Goal: Information Seeking & Learning: Check status

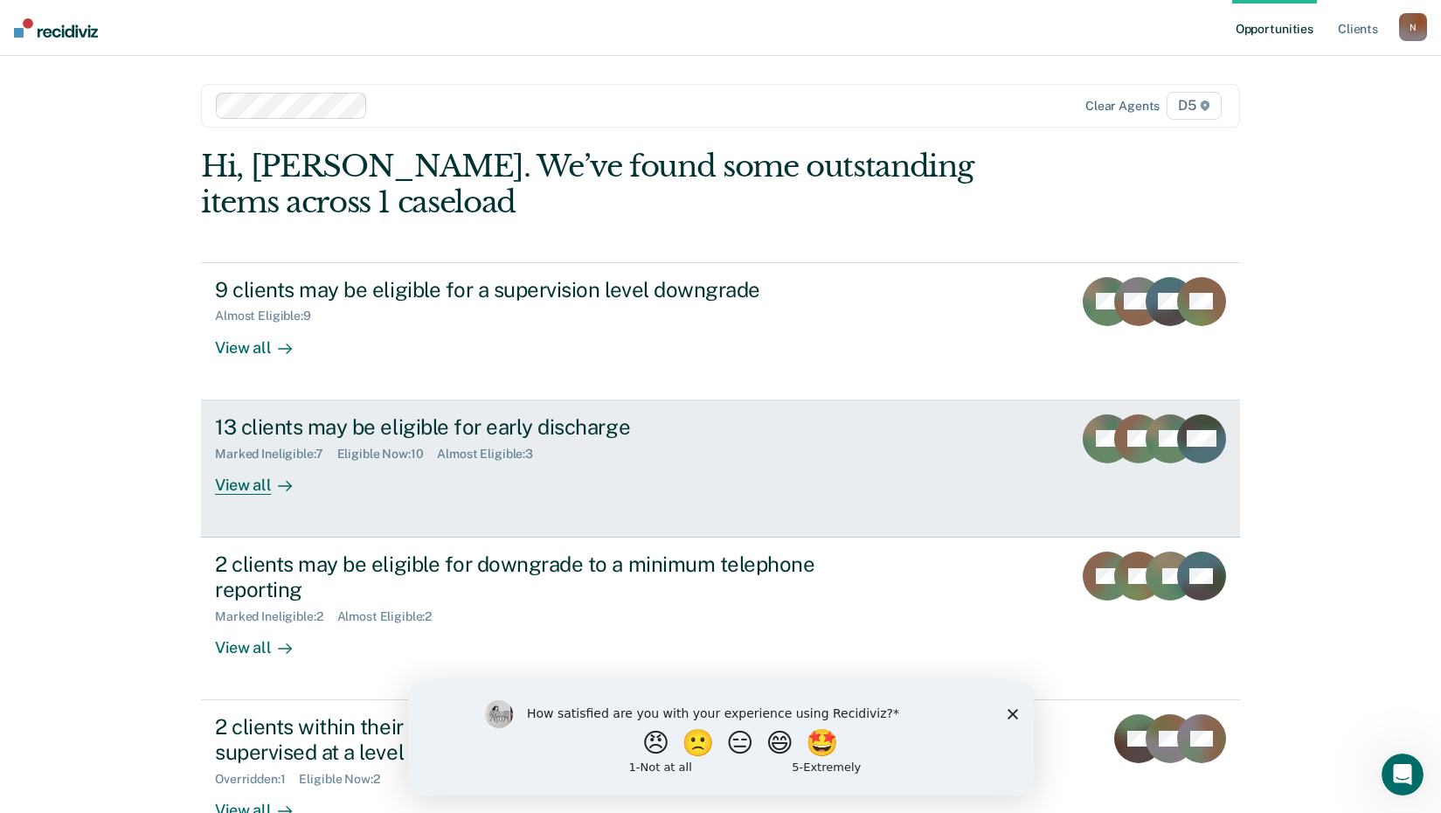
click at [258, 484] on div "View all" at bounding box center [264, 478] width 98 height 34
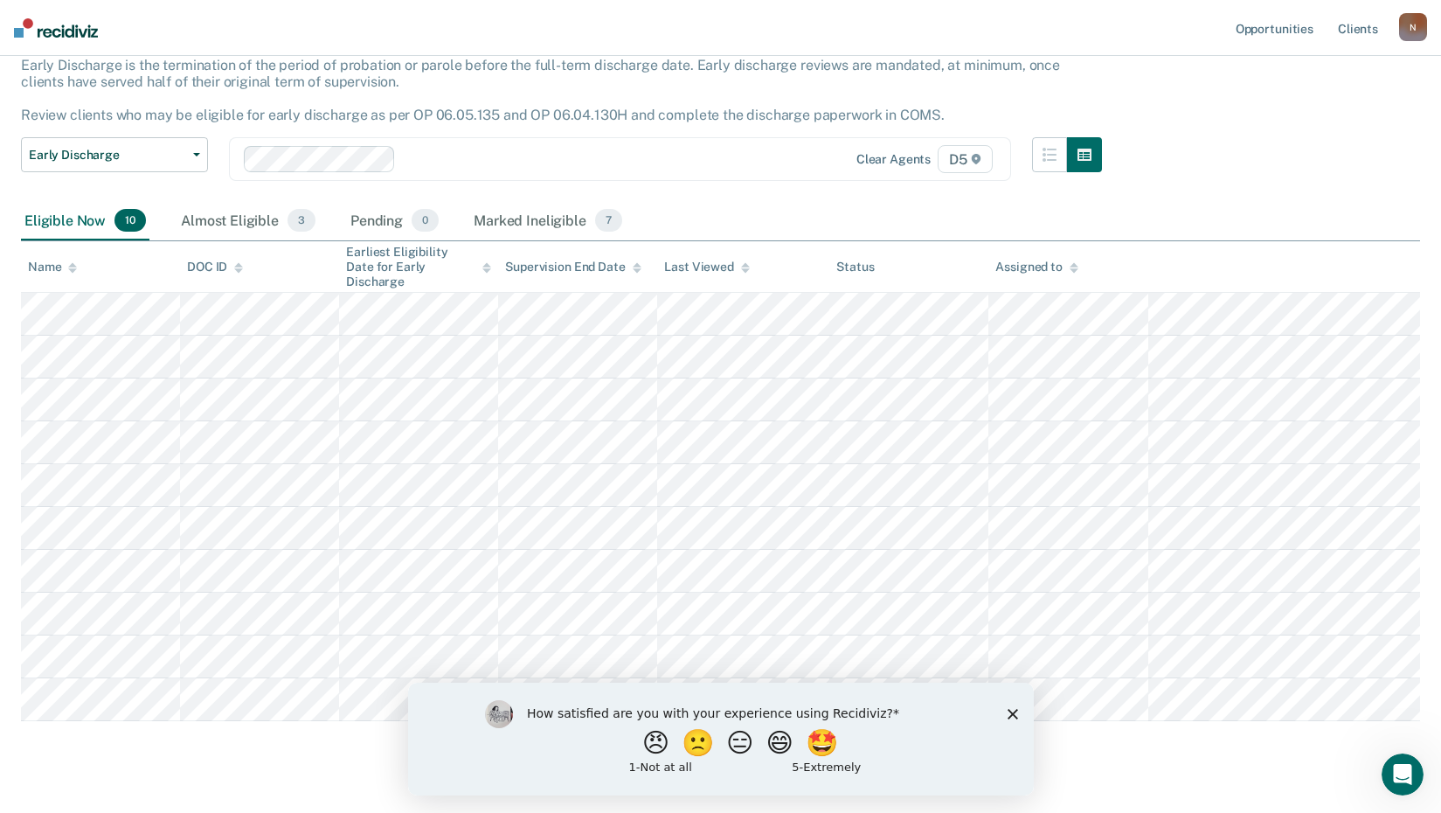
scroll to position [139, 0]
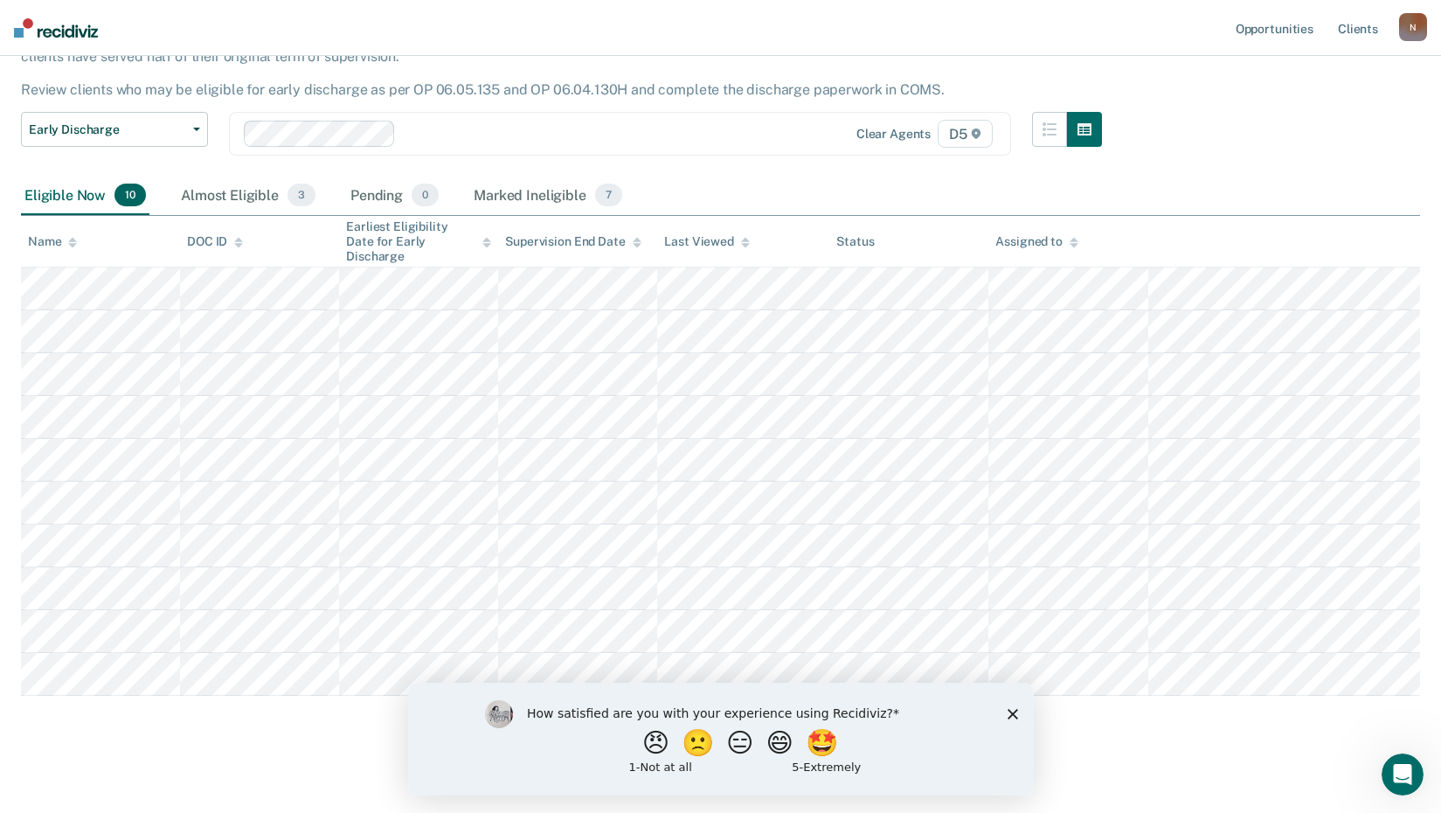
click at [1007, 716] on icon "Close survey" at bounding box center [1012, 713] width 10 height 10
